Goal: Find specific page/section: Find specific page/section

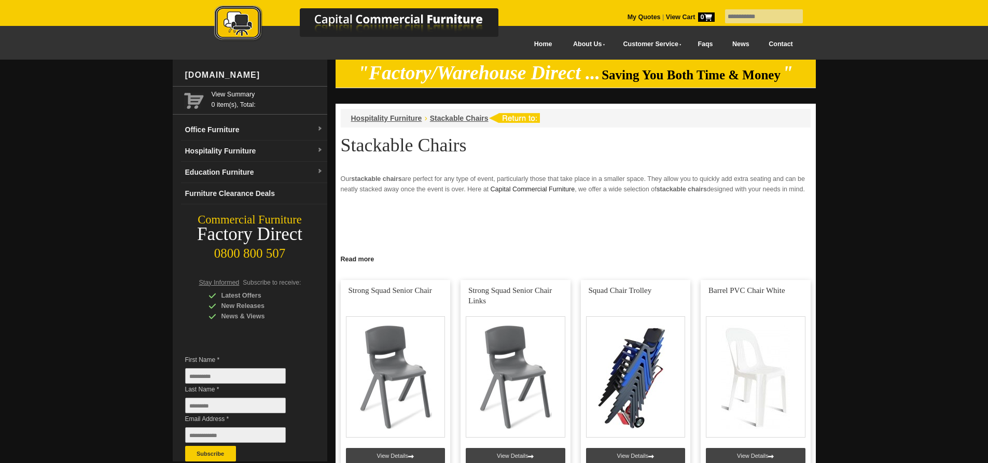
click at [750, 16] on input "text" at bounding box center [764, 16] width 78 height 14
type input "****"
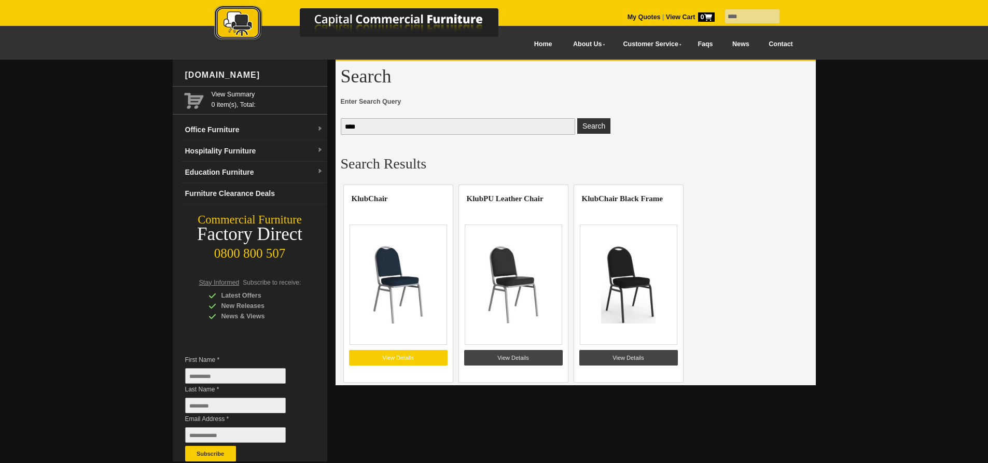
click at [412, 357] on link "View Details" at bounding box center [398, 358] width 98 height 16
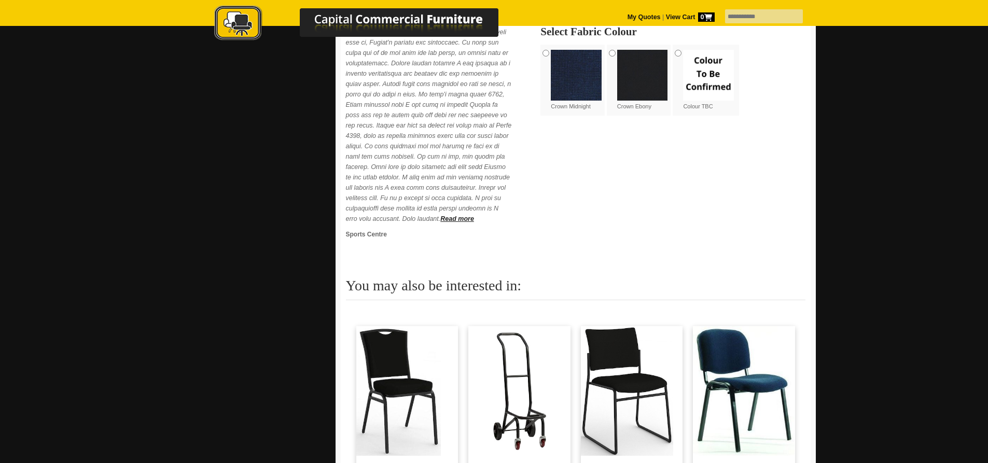
scroll to position [829, 0]
